Goal: Download file/media

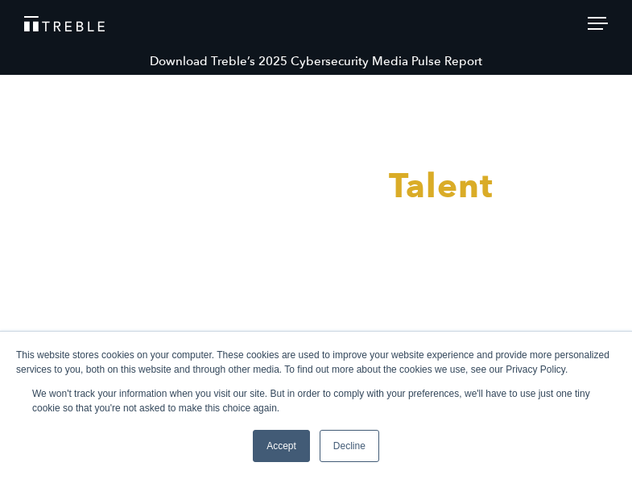
click at [242, 60] on link "Download Treble’s 2025 Cybersecurity Media Pulse Report" at bounding box center [316, 61] width 632 height 27
